Goal: Information Seeking & Learning: Learn about a topic

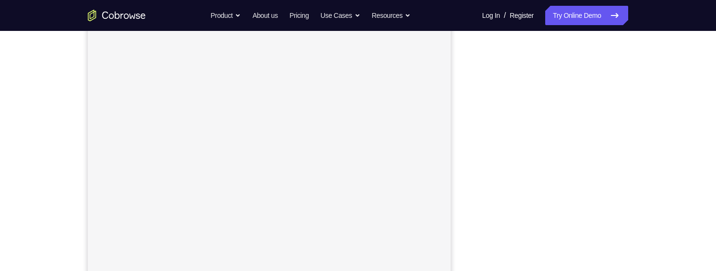
scroll to position [155, 0]
click at [592, 11] on link "Try Online Demo" at bounding box center [586, 15] width 83 height 19
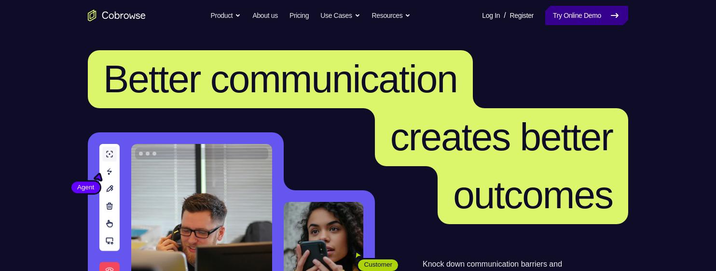
click at [574, 14] on link "Try Online Demo" at bounding box center [586, 15] width 83 height 19
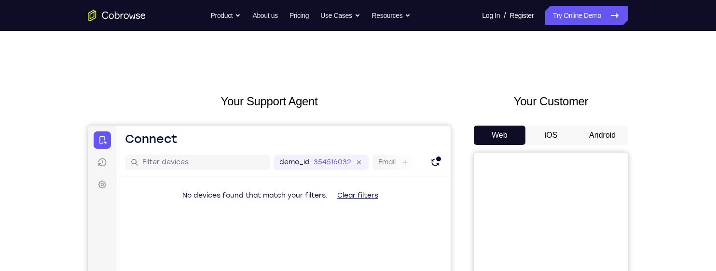
click at [599, 129] on button "Android" at bounding box center [602, 134] width 52 height 19
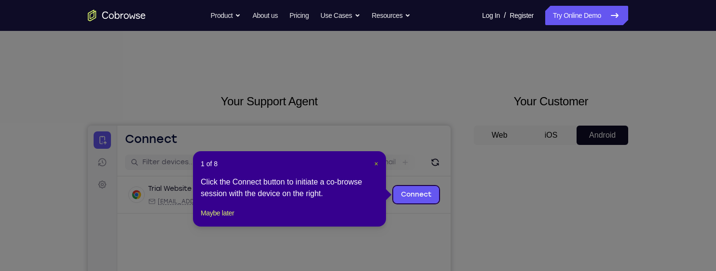
click at [378, 163] on span "×" at bounding box center [376, 164] width 4 height 8
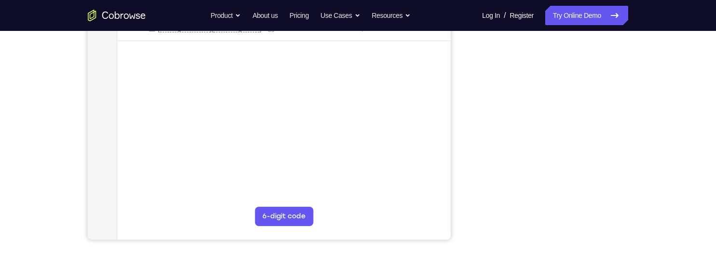
scroll to position [207, 0]
